Goal: Task Accomplishment & Management: Use online tool/utility

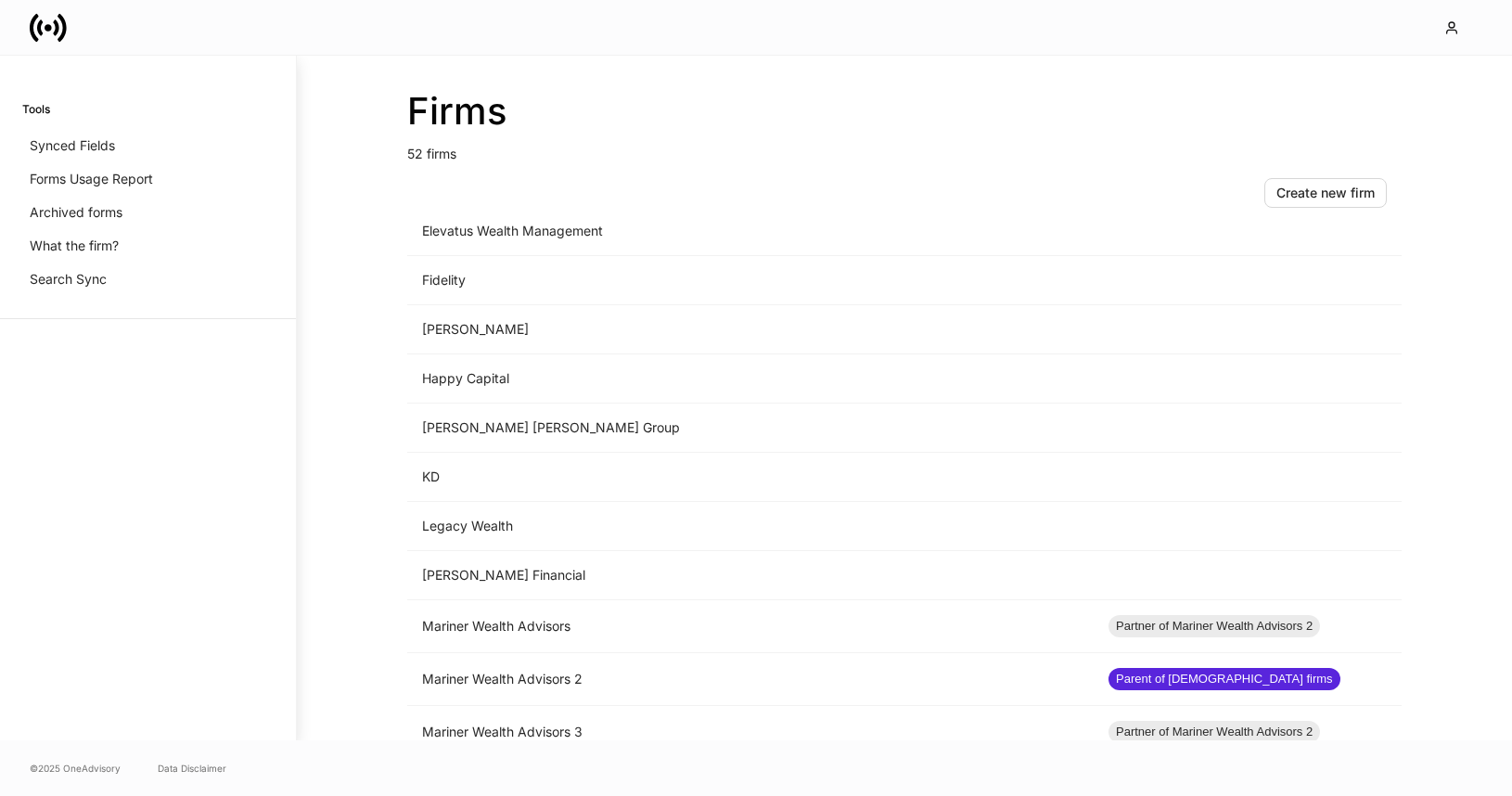
scroll to position [1261, 0]
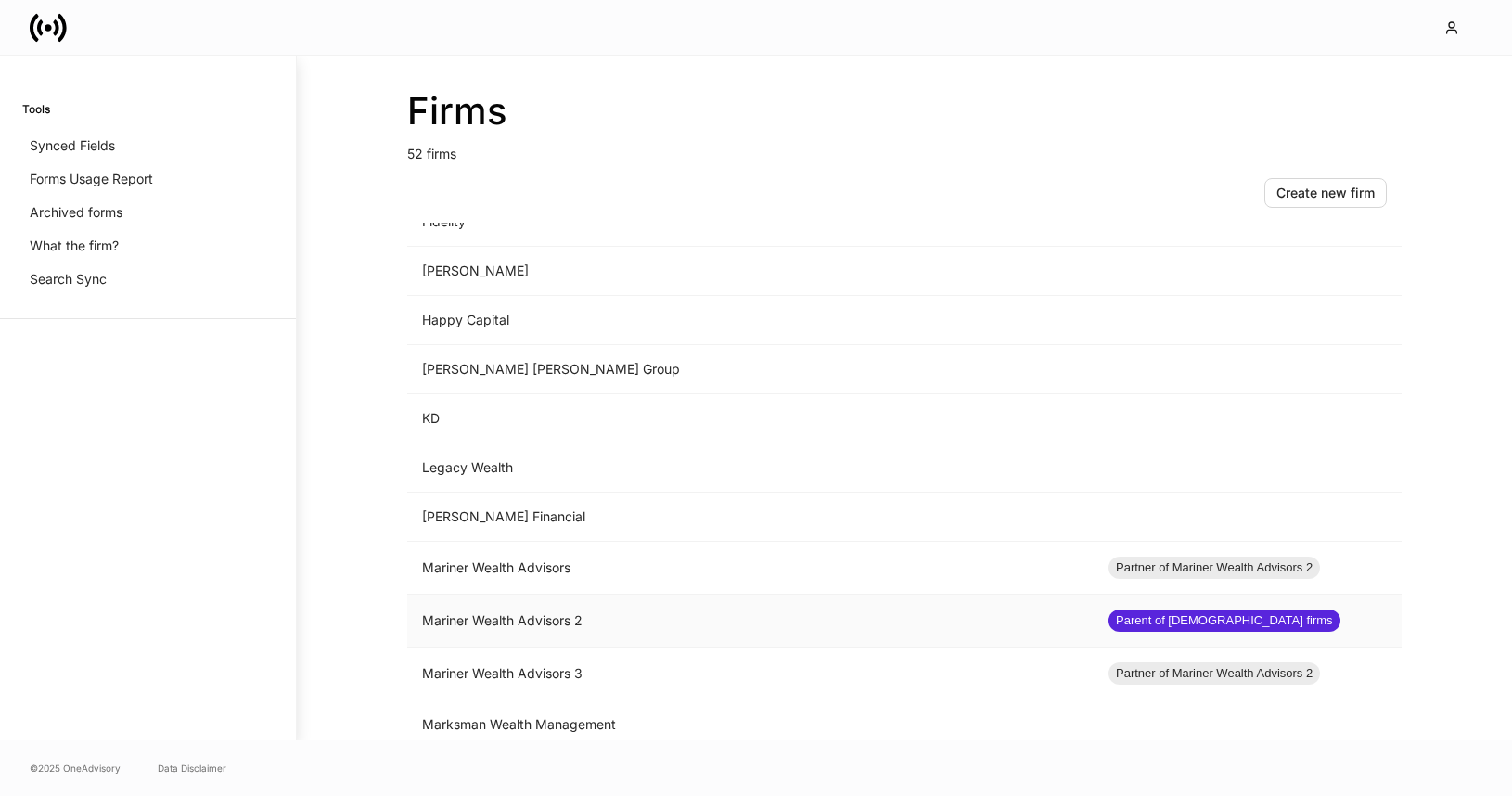
click at [654, 607] on td "Mariner Wealth Advisors 2" at bounding box center [750, 621] width 686 height 53
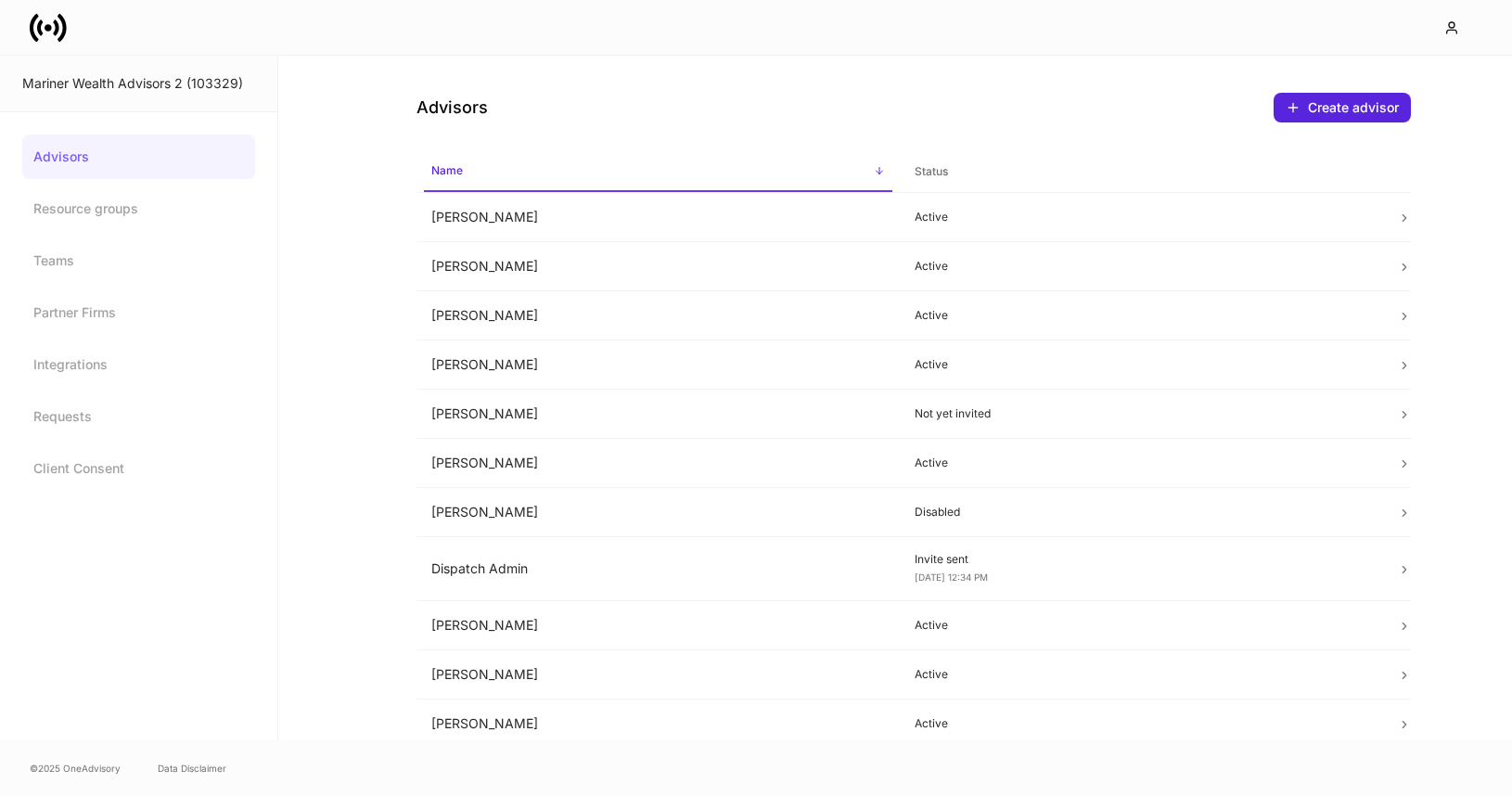
scroll to position [401, 0]
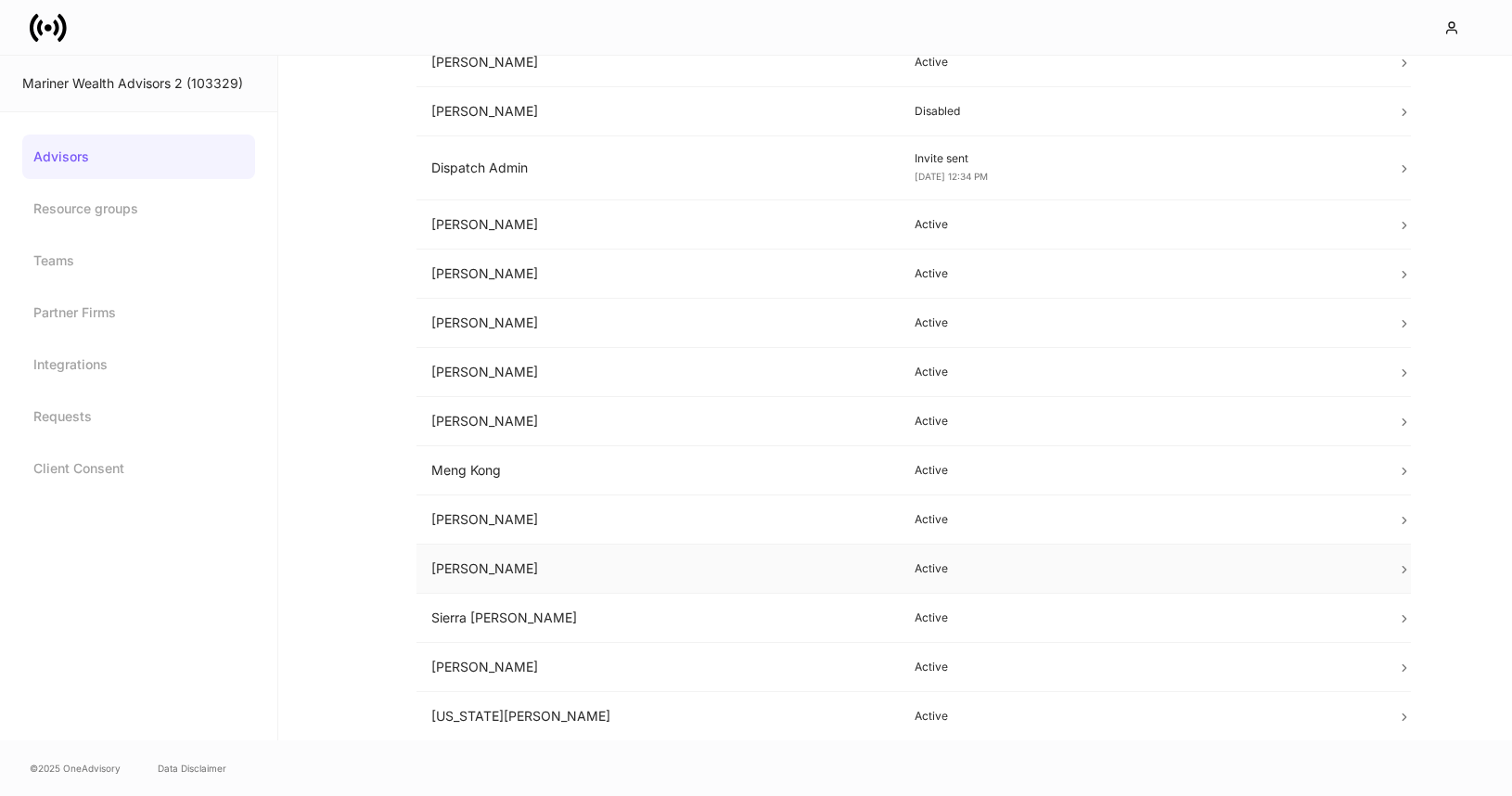
click at [681, 566] on td "[PERSON_NAME]" at bounding box center [658, 569] width 483 height 49
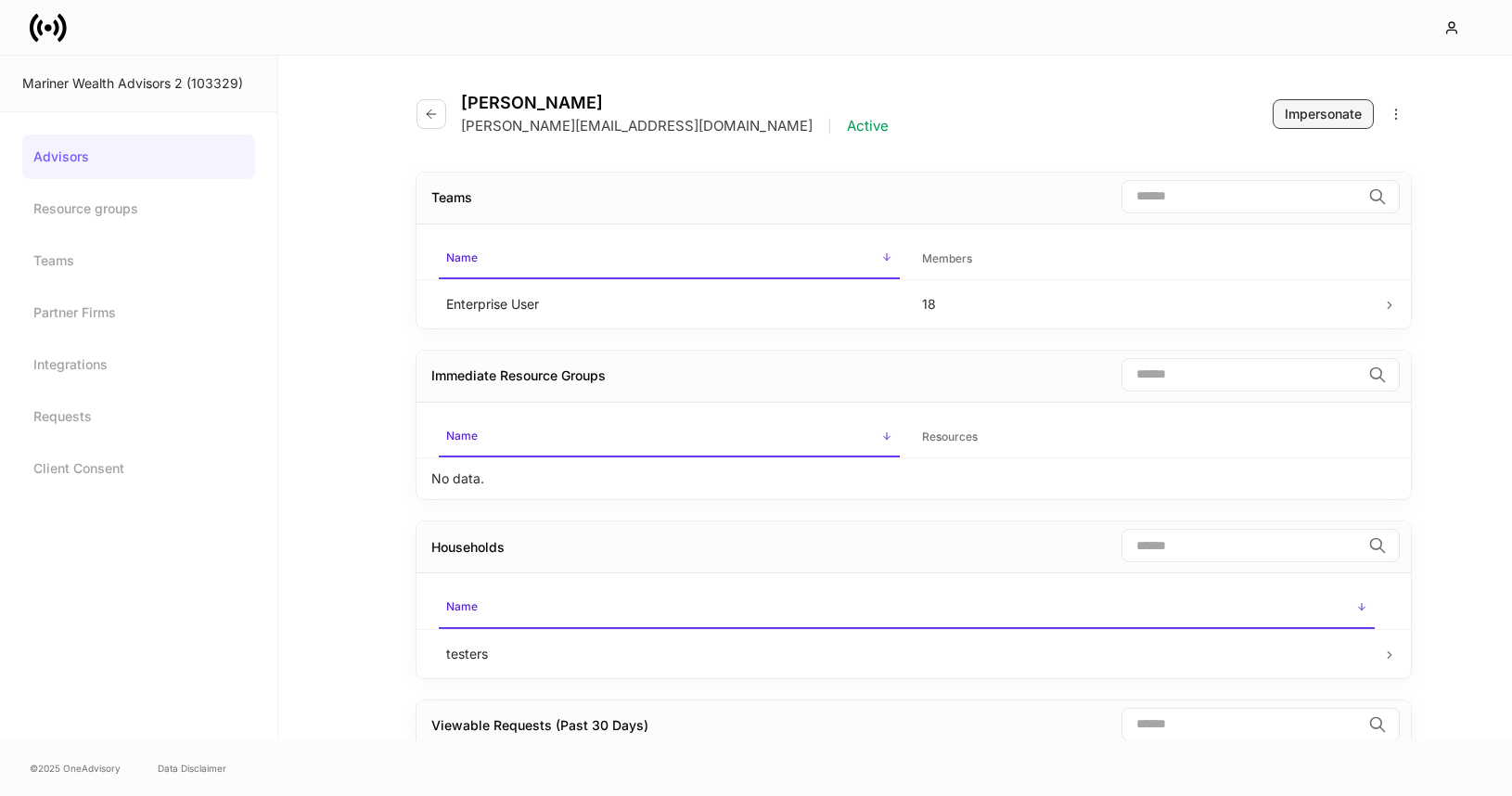
click at [1298, 125] on button "Impersonate" at bounding box center [1323, 114] width 102 height 30
